Goal: Information Seeking & Learning: Learn about a topic

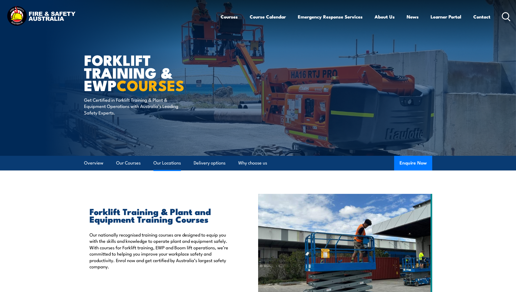
click at [171, 167] on link "Our Locations" at bounding box center [167, 163] width 27 height 14
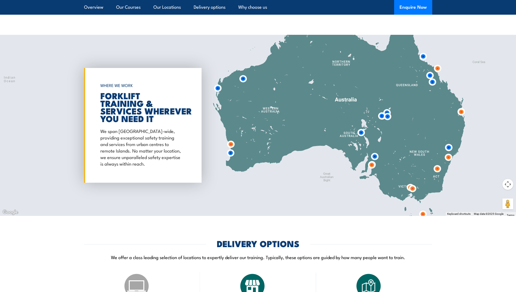
scroll to position [1007, 0]
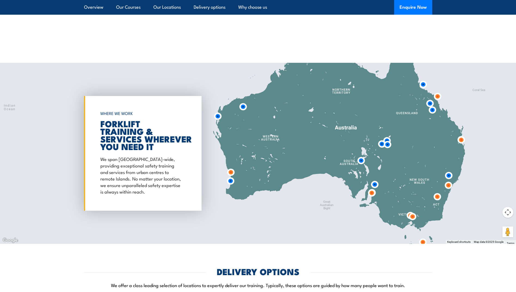
click at [222, 158] on div at bounding box center [258, 153] width 516 height 181
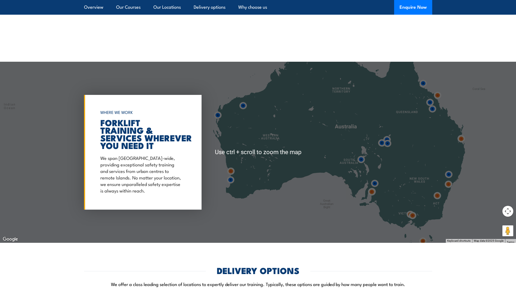
click at [241, 163] on div at bounding box center [258, 152] width 516 height 181
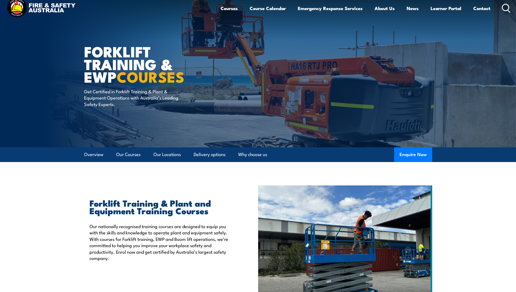
scroll to position [0, 0]
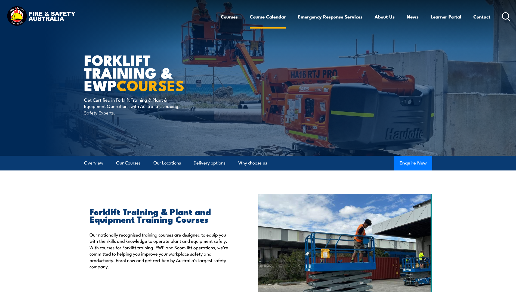
click at [269, 19] on link "Course Calendar" at bounding box center [268, 17] width 36 height 14
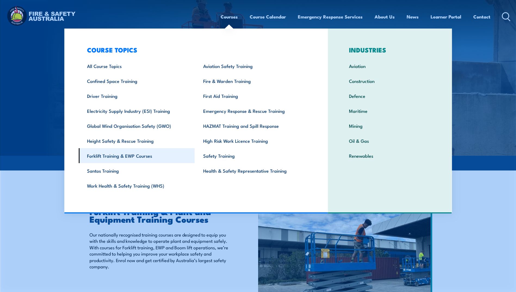
click at [119, 157] on link "Forklift Training & EWP Courses" at bounding box center [137, 155] width 116 height 15
